Goal: Transaction & Acquisition: Obtain resource

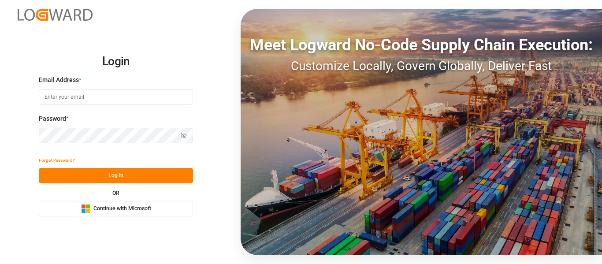
click at [118, 210] on span "Continue with Microsoft" at bounding box center [122, 209] width 58 height 8
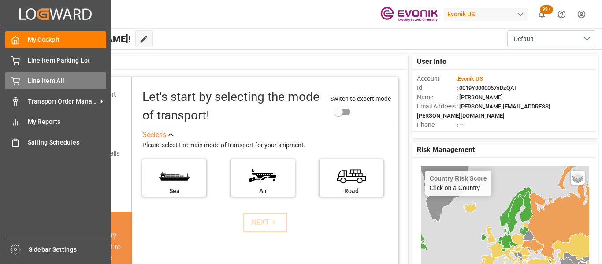
click at [15, 80] on icon at bounding box center [15, 81] width 9 height 9
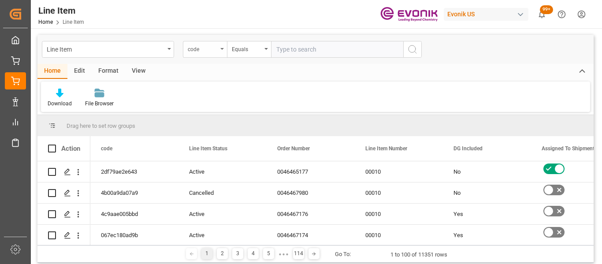
click at [197, 54] on div "code" at bounding box center [205, 49] width 44 height 17
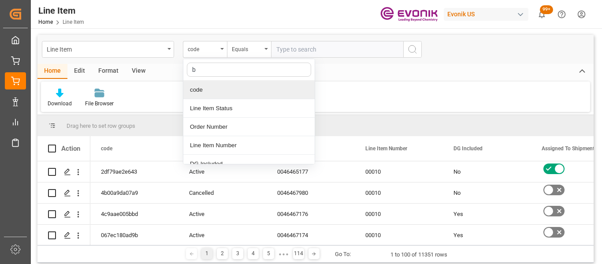
type input "bu"
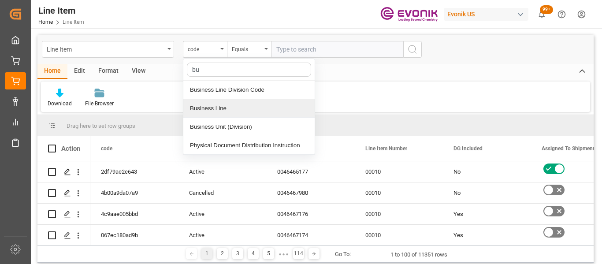
click at [218, 115] on div "Business Line" at bounding box center [248, 108] width 131 height 19
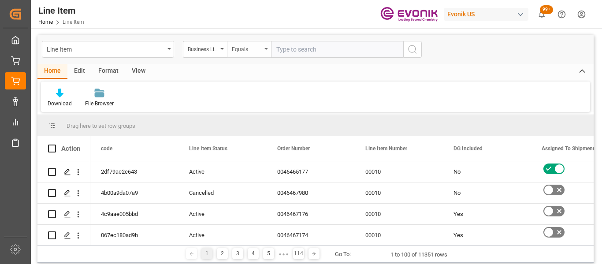
click at [242, 48] on div "Equals" at bounding box center [247, 48] width 30 height 10
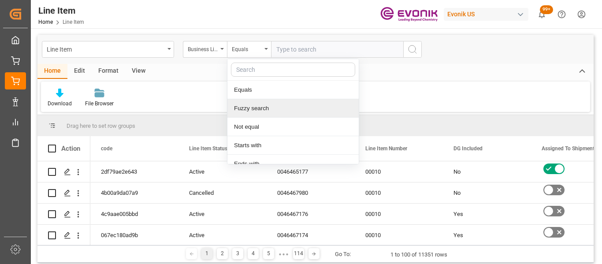
click at [246, 107] on div "Fuzzy search" at bounding box center [292, 108] width 131 height 19
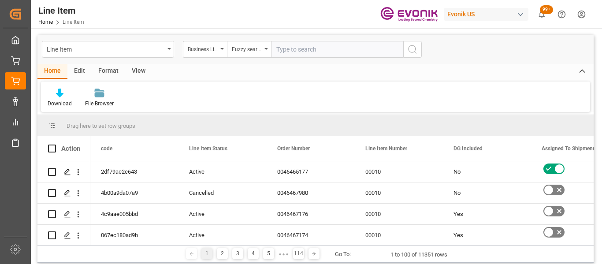
click at [299, 51] on input "text" at bounding box center [337, 49] width 132 height 17
type input "inter"
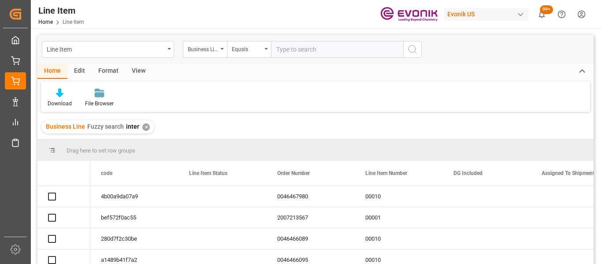
click at [134, 69] on div "View" at bounding box center [138, 71] width 27 height 15
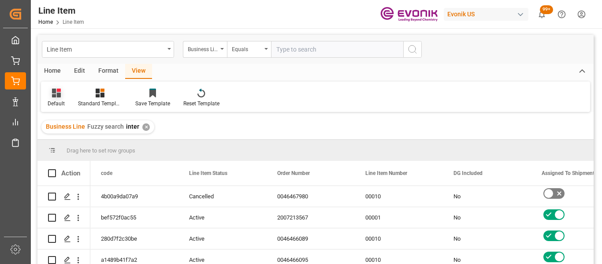
click at [64, 99] on div "Default" at bounding box center [56, 97] width 30 height 19
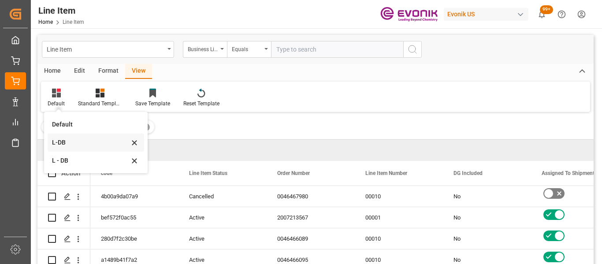
click at [68, 144] on div "L-DB" at bounding box center [90, 142] width 77 height 9
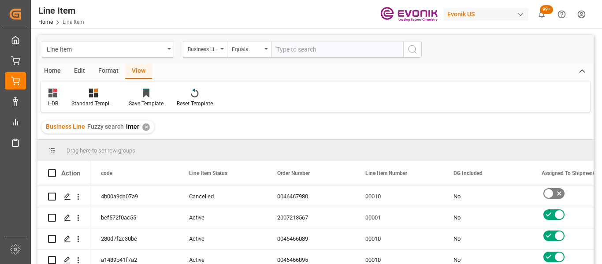
click at [52, 70] on div "Home" at bounding box center [52, 71] width 30 height 15
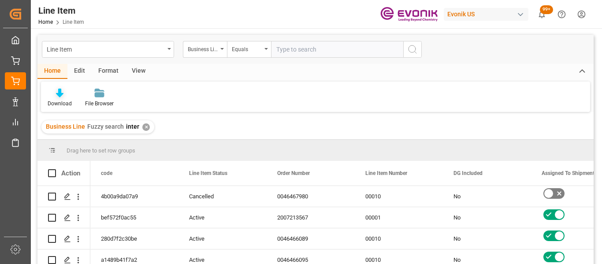
click at [53, 97] on div at bounding box center [60, 92] width 24 height 9
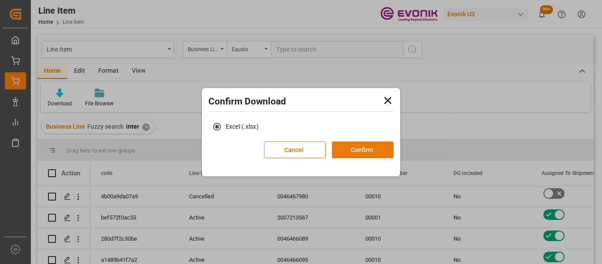
click at [368, 146] on button "Confirm" at bounding box center [363, 150] width 62 height 17
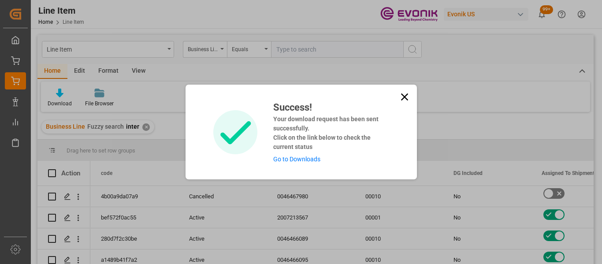
click at [401, 93] on icon at bounding box center [405, 97] width 12 height 12
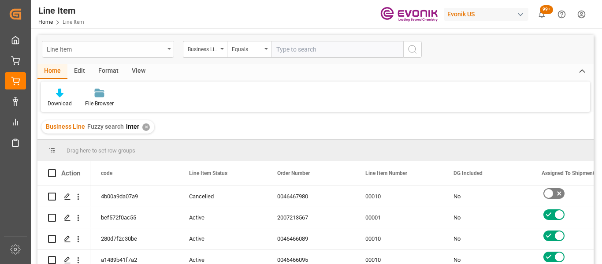
click at [165, 53] on div "Line Item" at bounding box center [108, 49] width 132 height 17
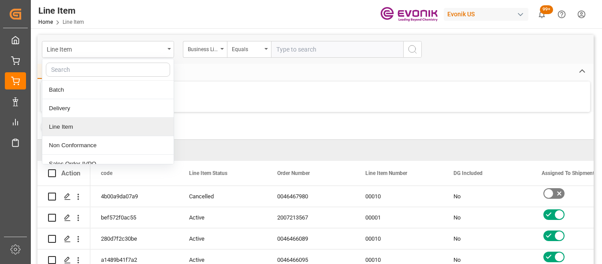
scroll to position [46, 0]
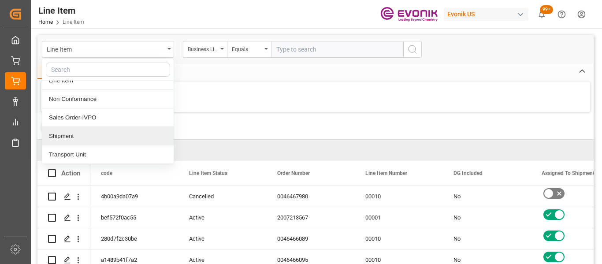
click at [93, 134] on div "Shipment" at bounding box center [107, 136] width 131 height 19
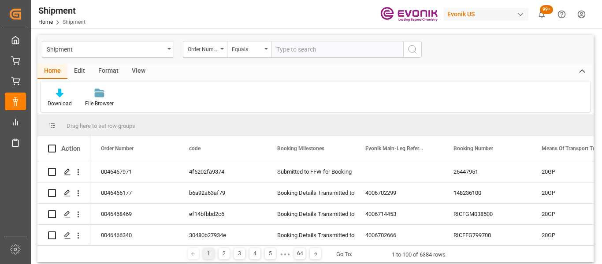
click at [216, 53] on div "Order Number" at bounding box center [205, 49] width 44 height 17
type input "bus"
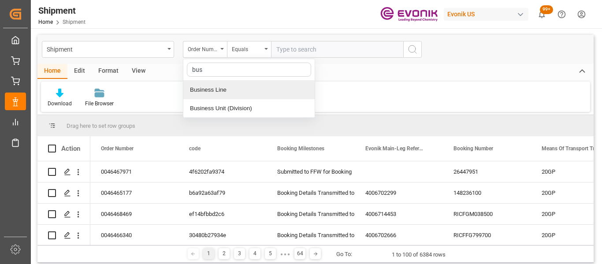
click at [249, 90] on div "Business Line" at bounding box center [248, 90] width 131 height 19
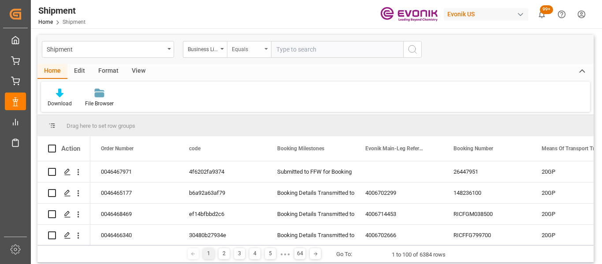
click at [257, 48] on div "Equals" at bounding box center [247, 48] width 30 height 10
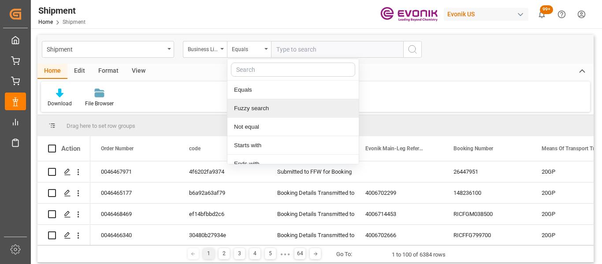
click at [261, 101] on div "Fuzzy search" at bounding box center [292, 108] width 131 height 19
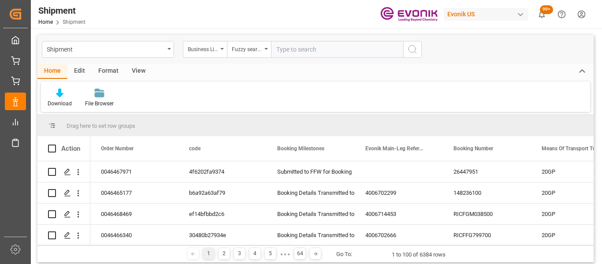
click at [305, 51] on input "text" at bounding box center [337, 49] width 132 height 17
type input "inter"
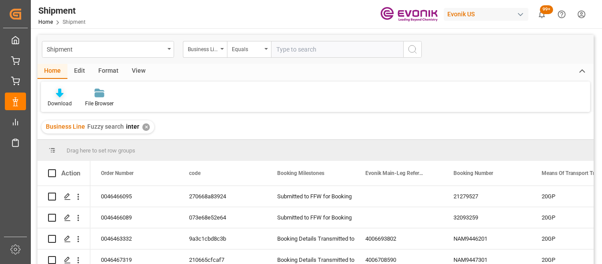
click at [56, 96] on icon at bounding box center [59, 93] width 7 height 9
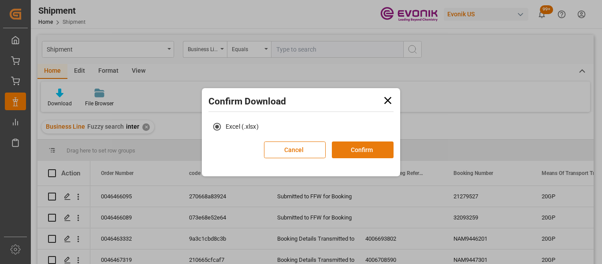
click at [358, 147] on button "Confirm" at bounding box center [363, 150] width 62 height 17
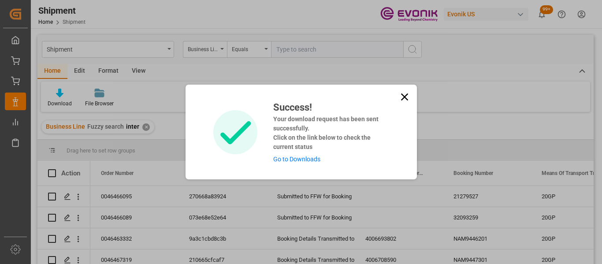
click at [395, 91] on div "Success! Your download request has been sent successfully. Click on the link be…" at bounding box center [301, 132] width 231 height 95
click at [402, 100] on icon at bounding box center [404, 96] width 7 height 7
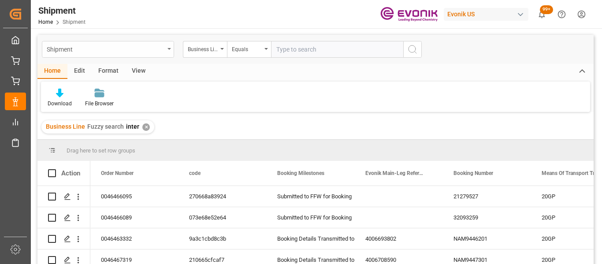
click at [134, 46] on div "Shipment" at bounding box center [106, 48] width 118 height 11
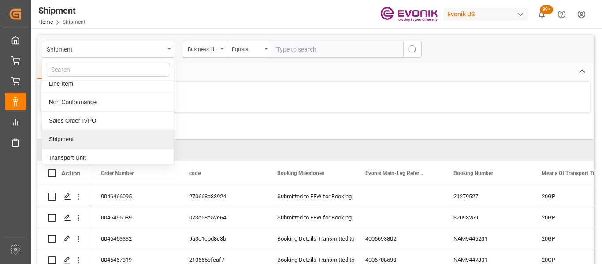
scroll to position [44, 0]
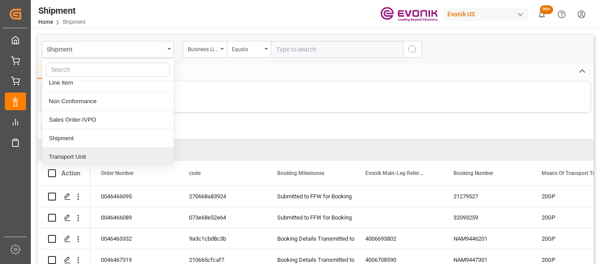
click at [83, 155] on div "Transport Unit" at bounding box center [107, 157] width 131 height 19
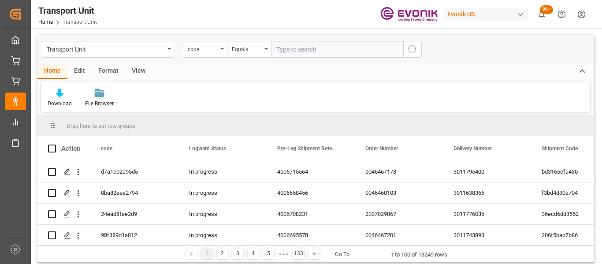
click at [134, 70] on div "View" at bounding box center [138, 71] width 27 height 15
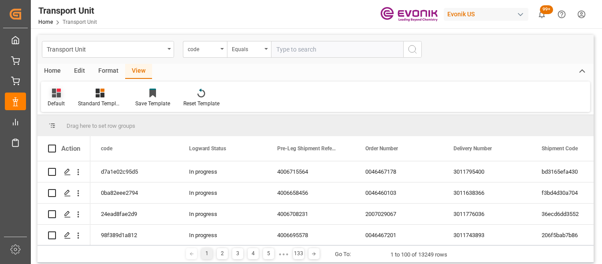
click at [61, 93] on div at bounding box center [56, 92] width 17 height 9
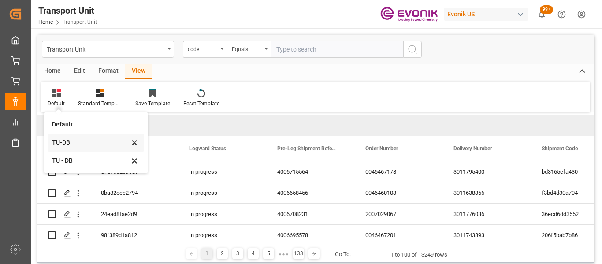
click at [63, 141] on div "TU-DB" at bounding box center [90, 142] width 77 height 9
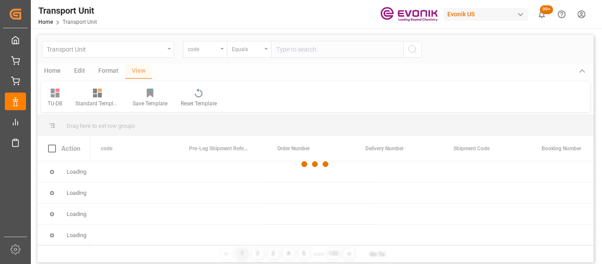
click at [54, 71] on div at bounding box center [315, 164] width 556 height 259
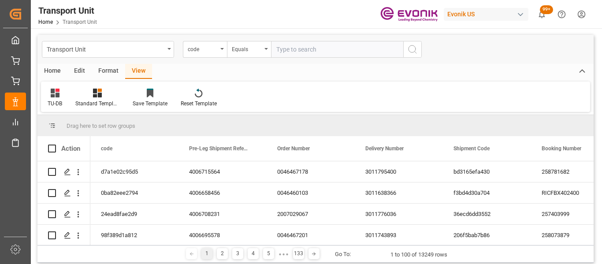
click at [54, 71] on div "Home" at bounding box center [52, 71] width 30 height 15
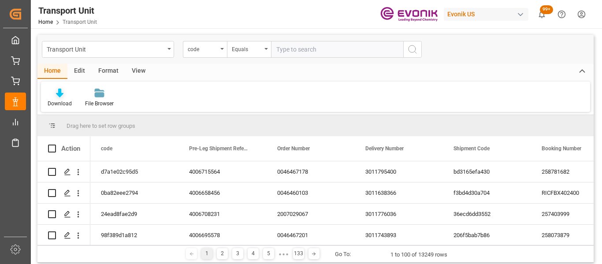
click at [64, 102] on div "Download" at bounding box center [60, 104] width 24 height 8
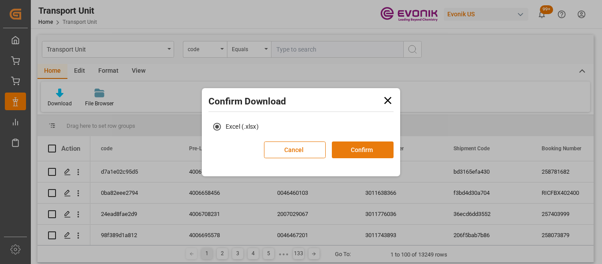
click at [372, 156] on button "Confirm" at bounding box center [363, 150] width 62 height 17
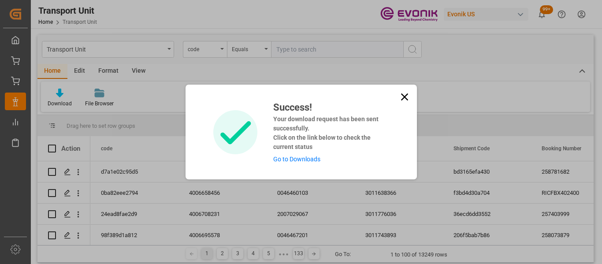
click at [301, 163] on link "Go to Downloads" at bounding box center [296, 159] width 47 height 7
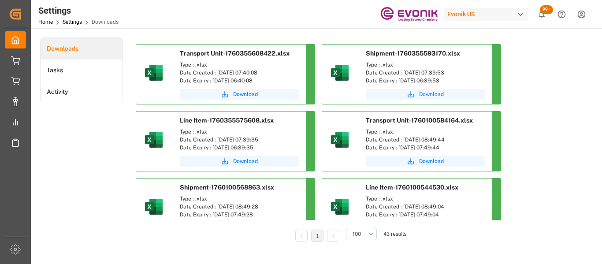
click at [428, 97] on span "Download" at bounding box center [431, 94] width 25 height 8
click at [238, 94] on span "Download" at bounding box center [245, 94] width 25 height 8
click at [246, 163] on span "Download" at bounding box center [245, 161] width 25 height 8
